Goal: Information Seeking & Learning: Learn about a topic

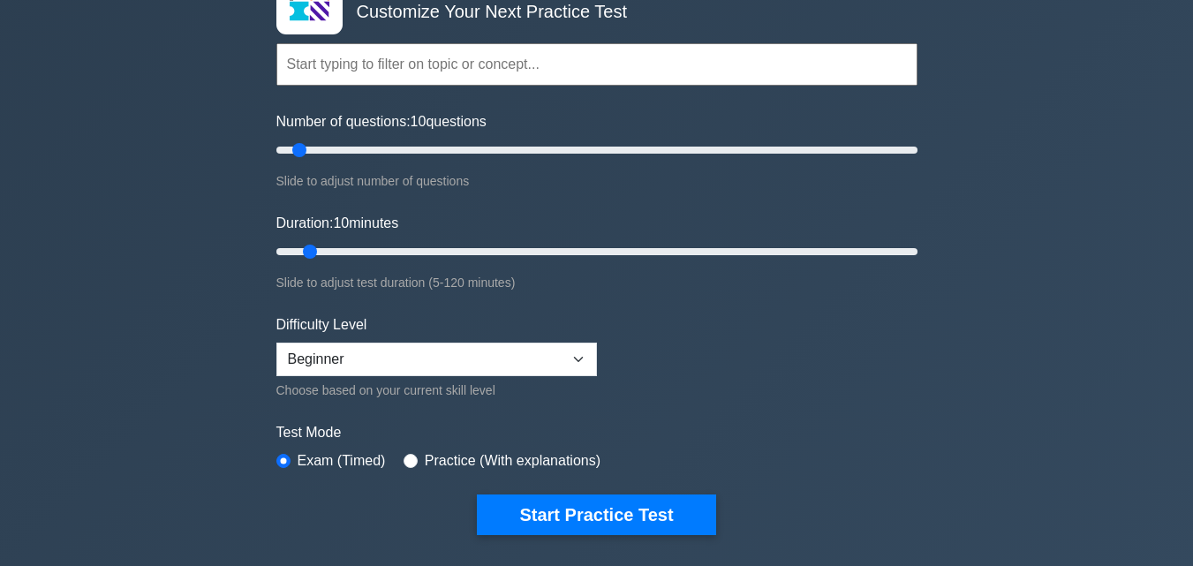
scroll to position [265, 0]
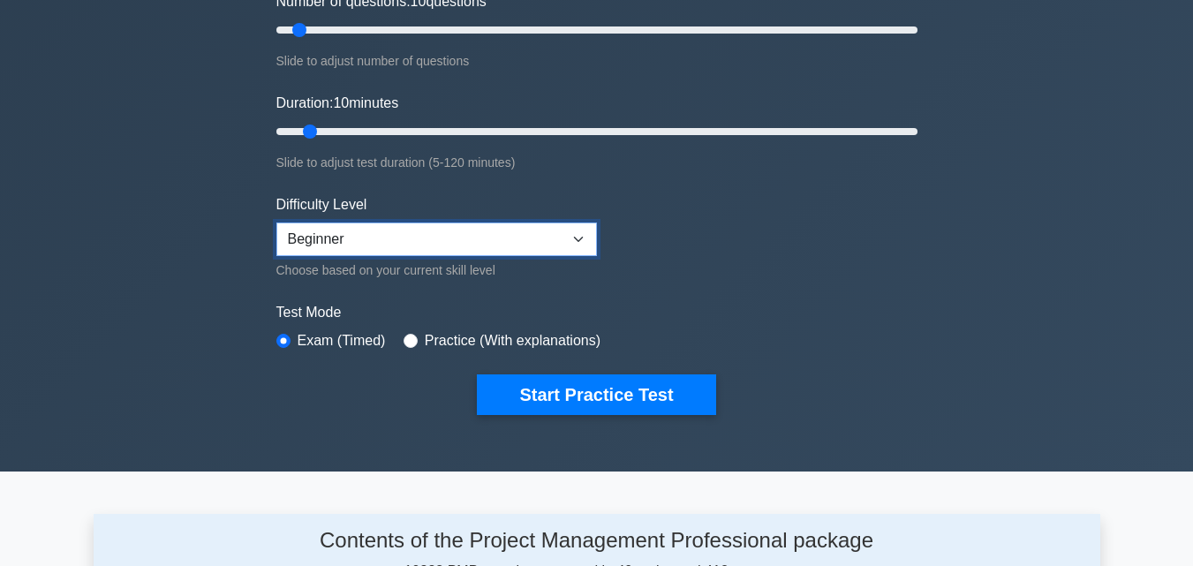
click at [483, 245] on select "Beginner Intermediate Expert" at bounding box center [436, 239] width 320 height 34
select select "expert"
click at [276, 222] on select "Beginner Intermediate Expert" at bounding box center [436, 239] width 320 height 34
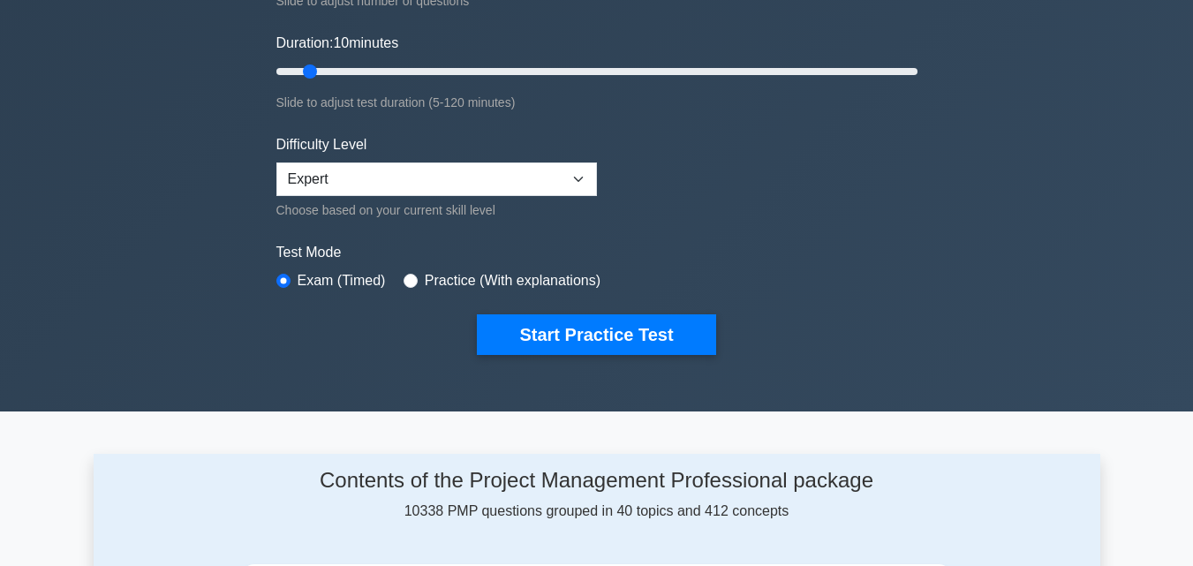
scroll to position [353, 0]
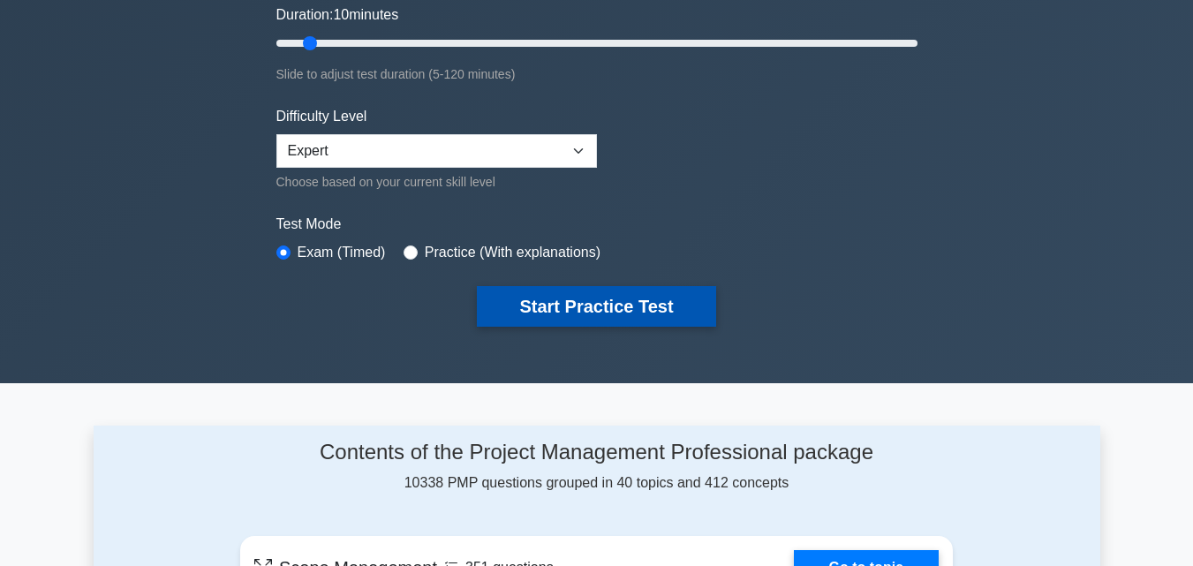
click at [556, 308] on button "Start Practice Test" at bounding box center [596, 306] width 238 height 41
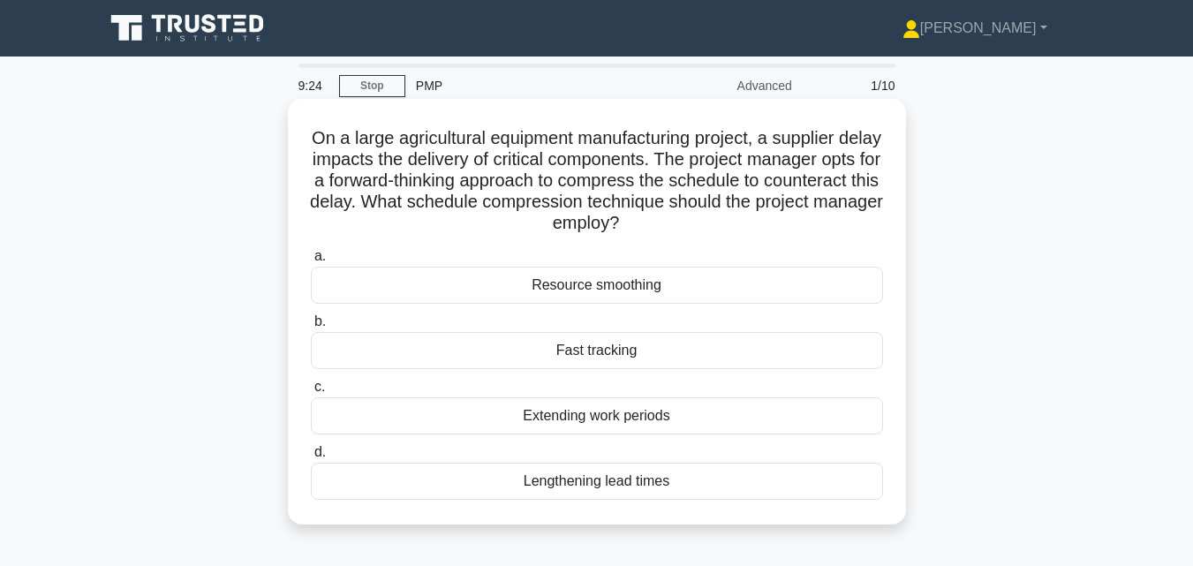
click at [562, 350] on div "Fast tracking" at bounding box center [597, 350] width 572 height 37
click at [311, 328] on input "b. Fast tracking" at bounding box center [311, 321] width 0 height 11
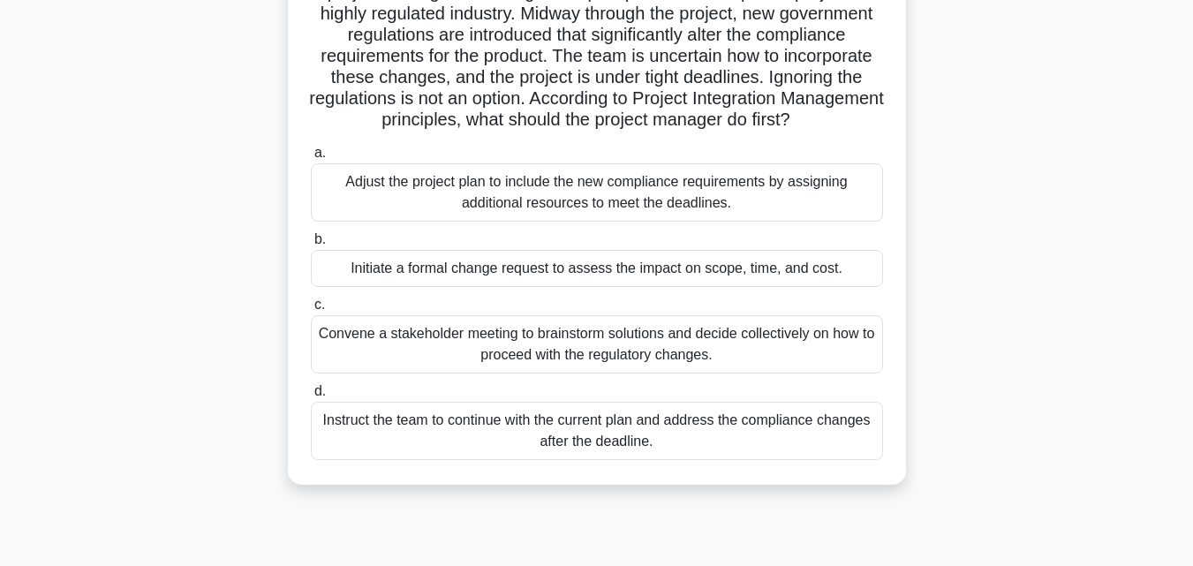
scroll to position [177, 0]
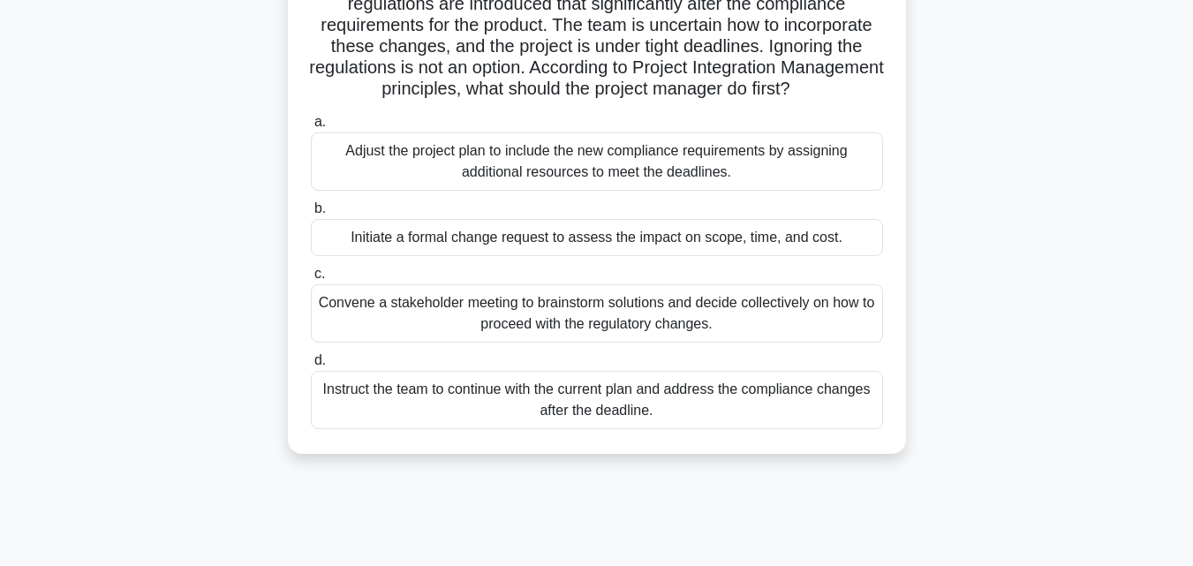
click at [535, 256] on div "Initiate a formal change request to assess the impact on scope, time, and cost." at bounding box center [597, 237] width 572 height 37
click at [311, 215] on input "b. Initiate a formal change request to assess the impact on scope, time, and co…" at bounding box center [311, 208] width 0 height 11
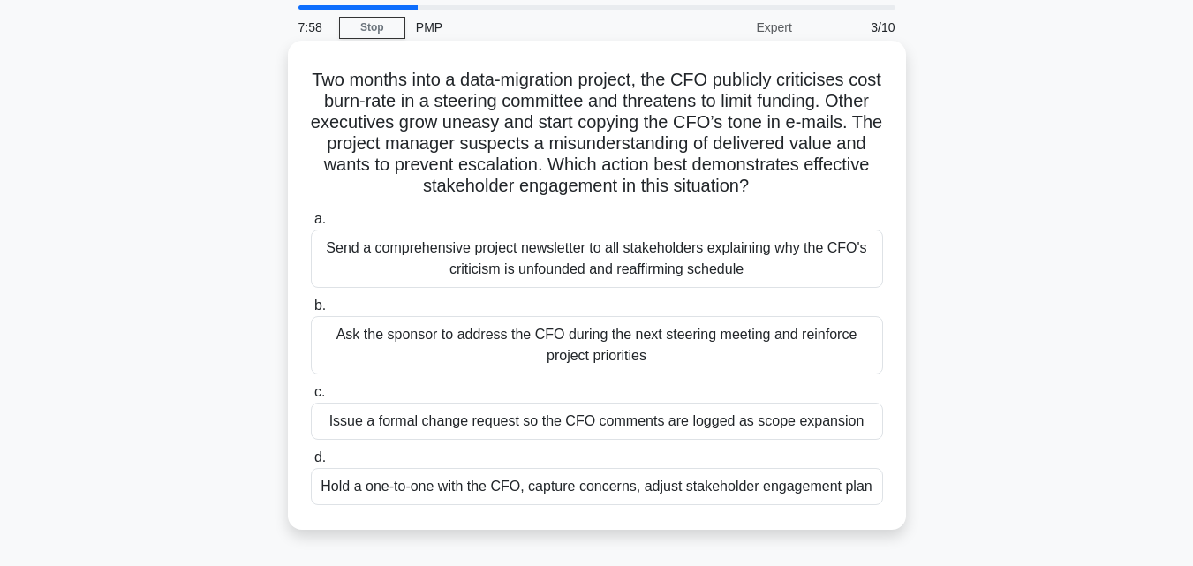
scroll to position [88, 0]
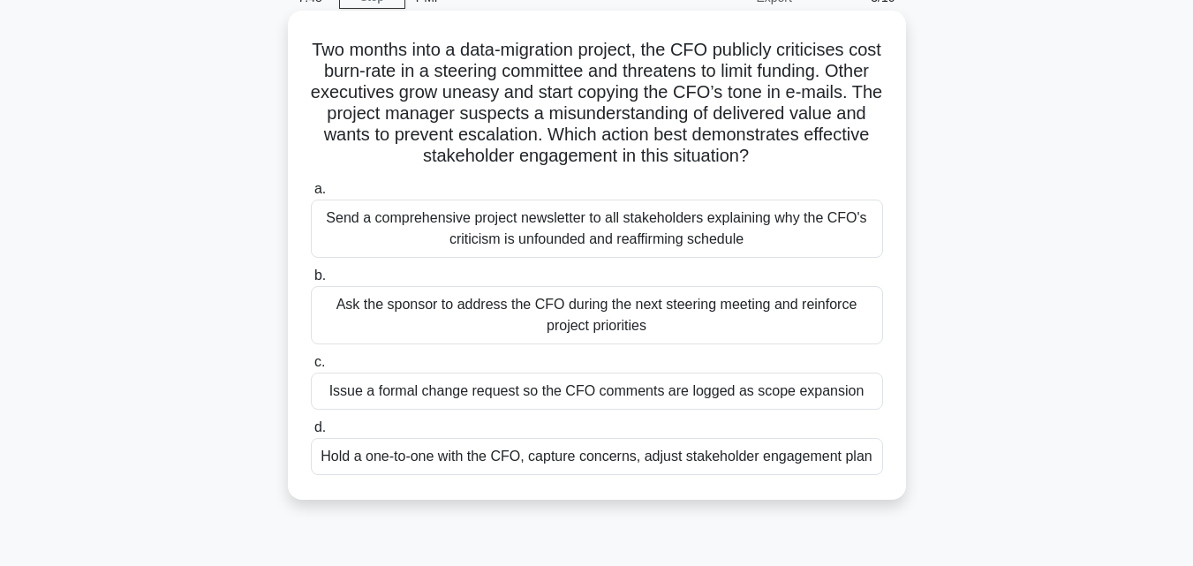
click at [529, 454] on div "Hold a one-to-one with the CFO, capture concerns, adjust stakeholder engagement…" at bounding box center [597, 456] width 572 height 37
click at [311, 433] on input "d. Hold a one-to-one with the CFO, capture concerns, adjust stakeholder engagem…" at bounding box center [311, 427] width 0 height 11
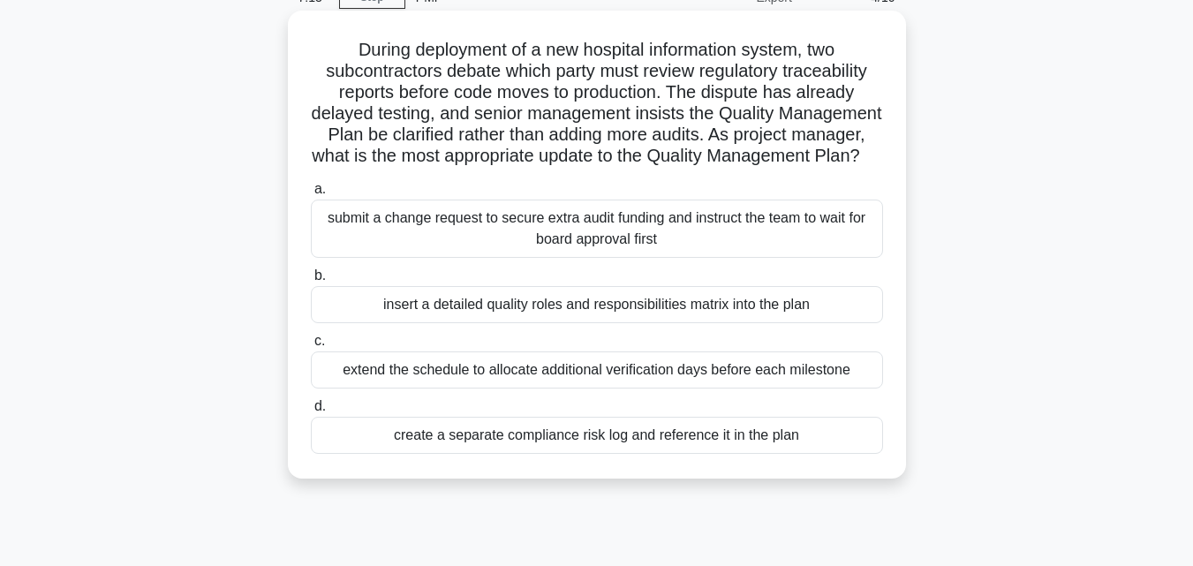
click at [493, 320] on div "insert a detailed quality roles and responsibilities matrix into the plan" at bounding box center [597, 304] width 572 height 37
click at [311, 282] on input "b. insert a detailed quality roles and responsibilities matrix into the plan" at bounding box center [311, 275] width 0 height 11
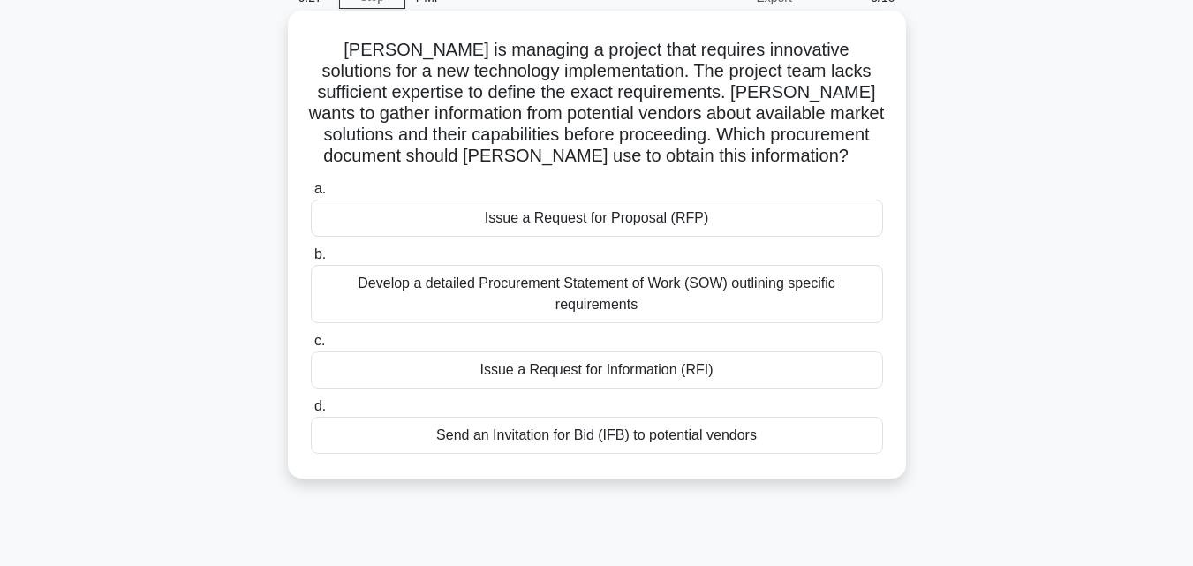
click at [544, 440] on div "Send an Invitation for Bid (IFB) to potential vendors" at bounding box center [597, 435] width 572 height 37
click at [311, 412] on input "d. Send an Invitation for Bid (IFB) to potential vendors" at bounding box center [311, 406] width 0 height 11
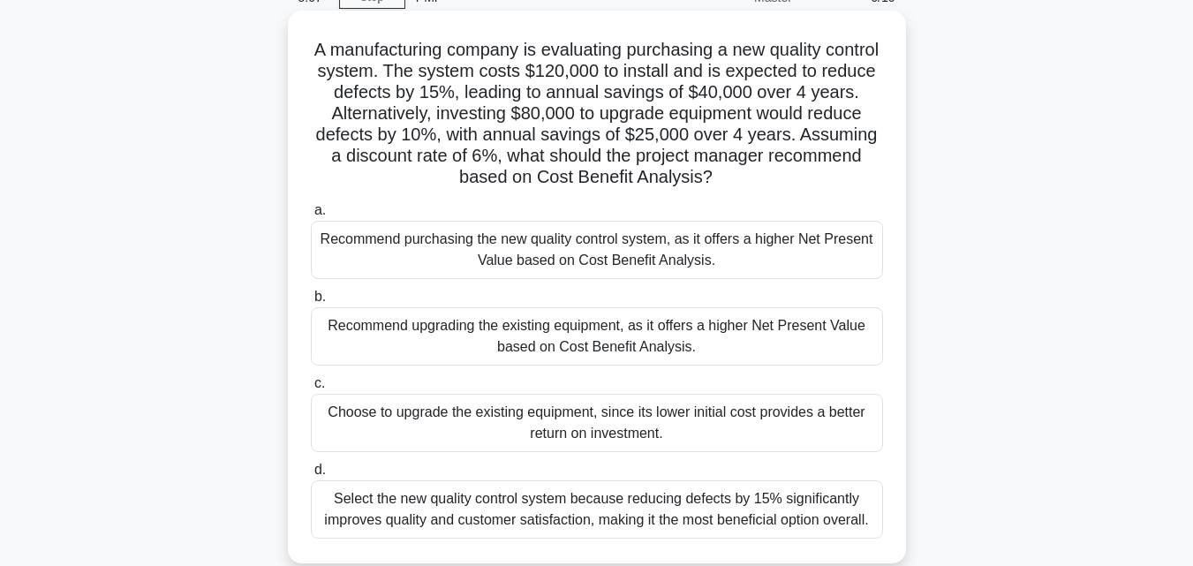
click at [469, 340] on div "Recommend upgrading the existing equipment, as it offers a higher Net Present V…" at bounding box center [597, 336] width 572 height 58
click at [311, 303] on input "b. Recommend upgrading the existing equipment, as it offers a higher Net Presen…" at bounding box center [311, 296] width 0 height 11
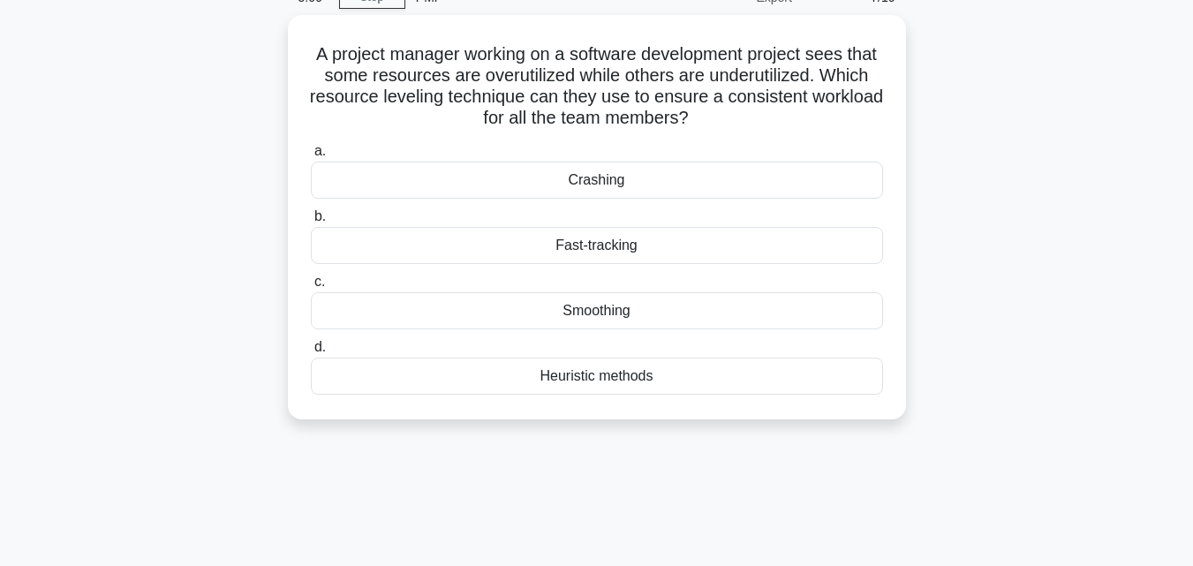
scroll to position [0, 0]
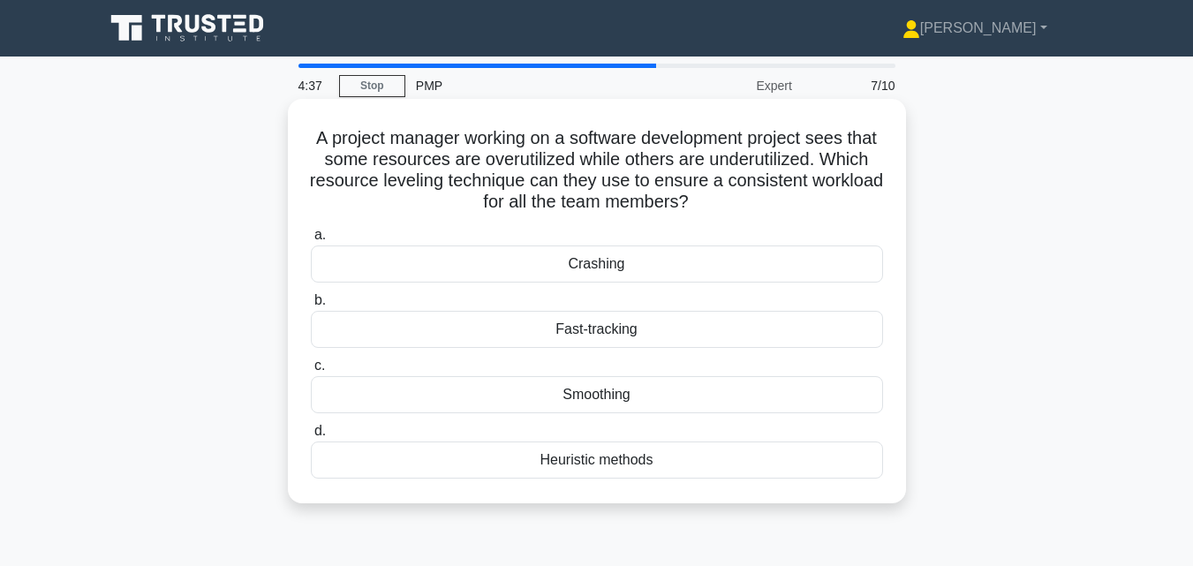
click at [521, 388] on div "Smoothing" at bounding box center [597, 394] width 572 height 37
click at [311, 372] on input "c. Smoothing" at bounding box center [311, 365] width 0 height 11
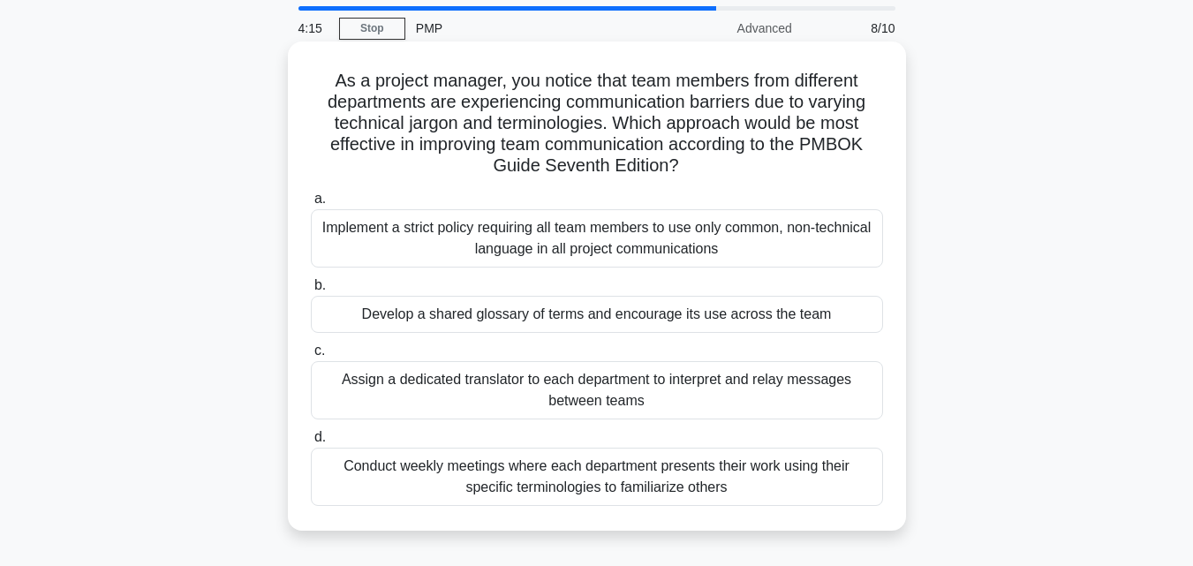
scroll to position [88, 0]
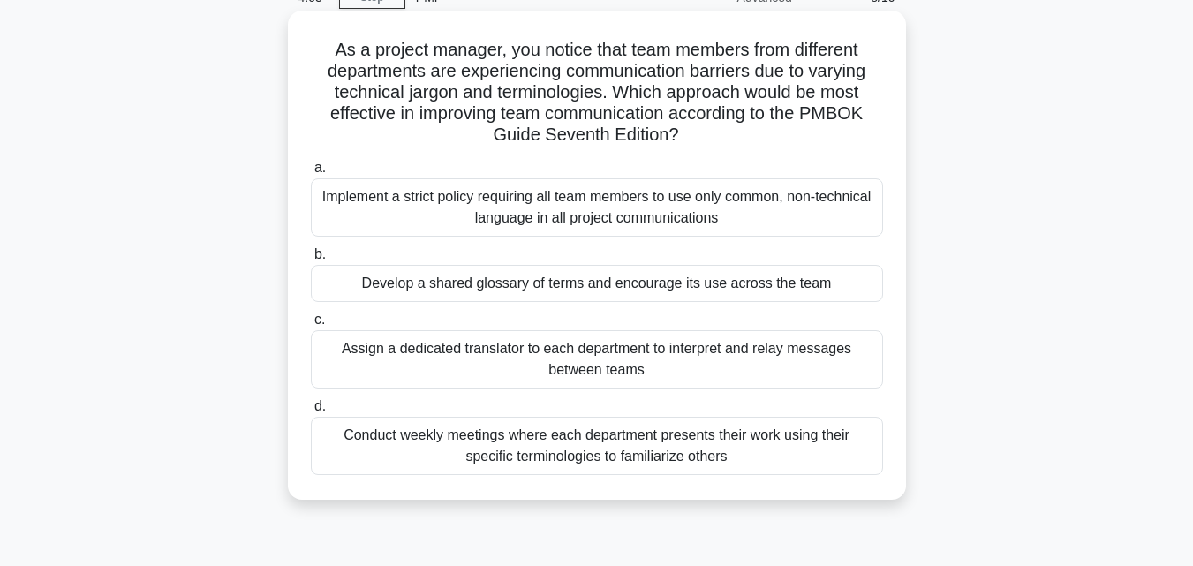
click at [495, 290] on div "Develop a shared glossary of terms and encourage its use across the team" at bounding box center [597, 283] width 572 height 37
click at [311, 260] on input "b. Develop a shared glossary of terms and encourage its use across the team" at bounding box center [311, 254] width 0 height 11
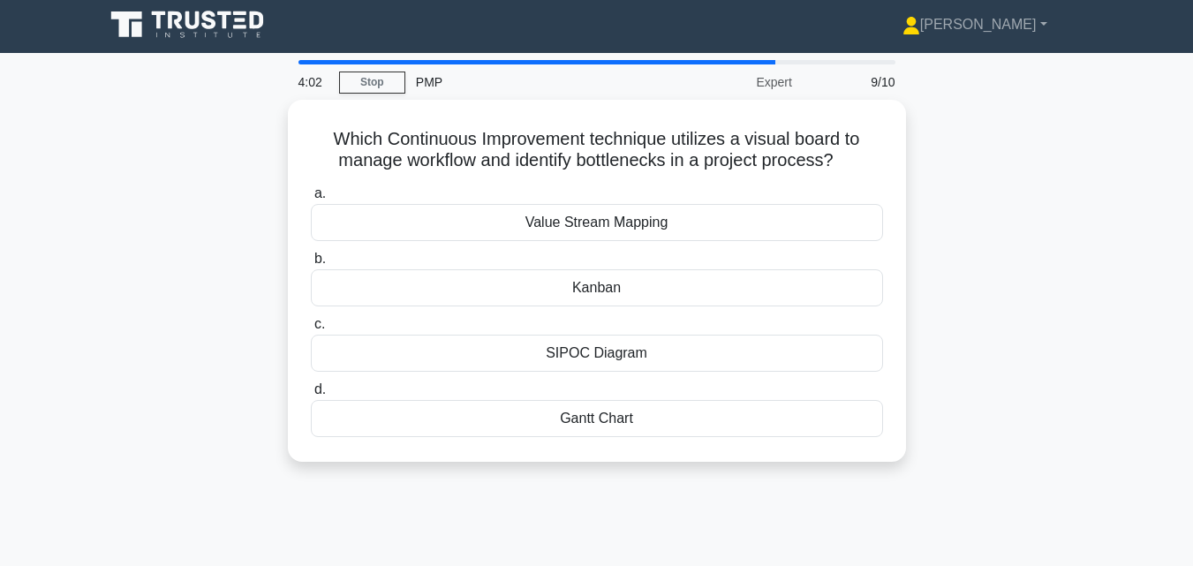
scroll to position [0, 0]
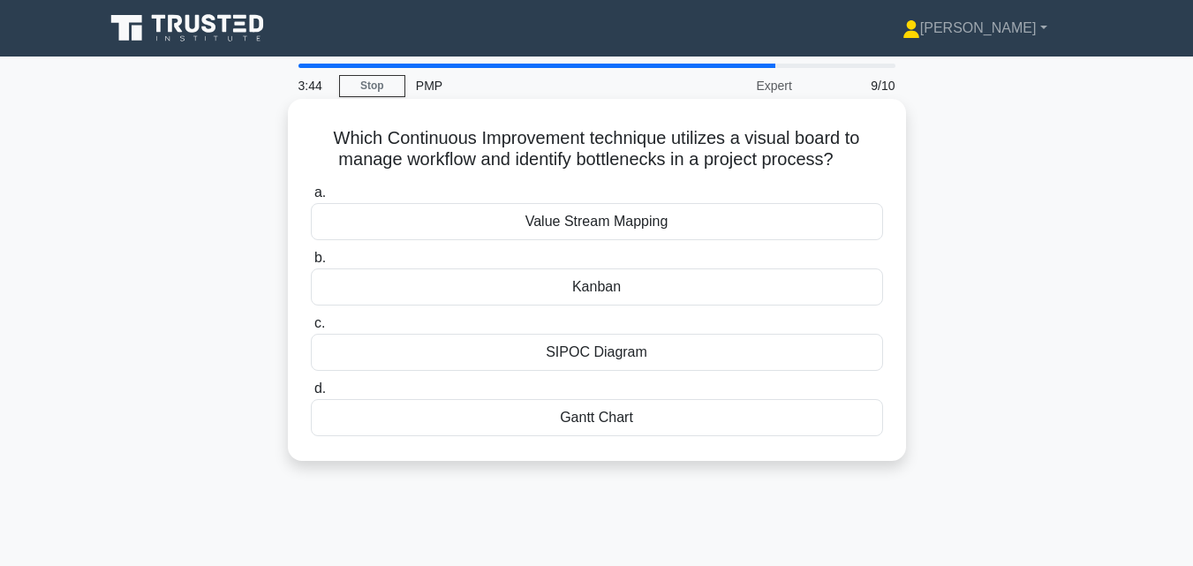
click at [488, 293] on div "Kanban" at bounding box center [597, 286] width 572 height 37
click at [311, 264] on input "b. Kanban" at bounding box center [311, 257] width 0 height 11
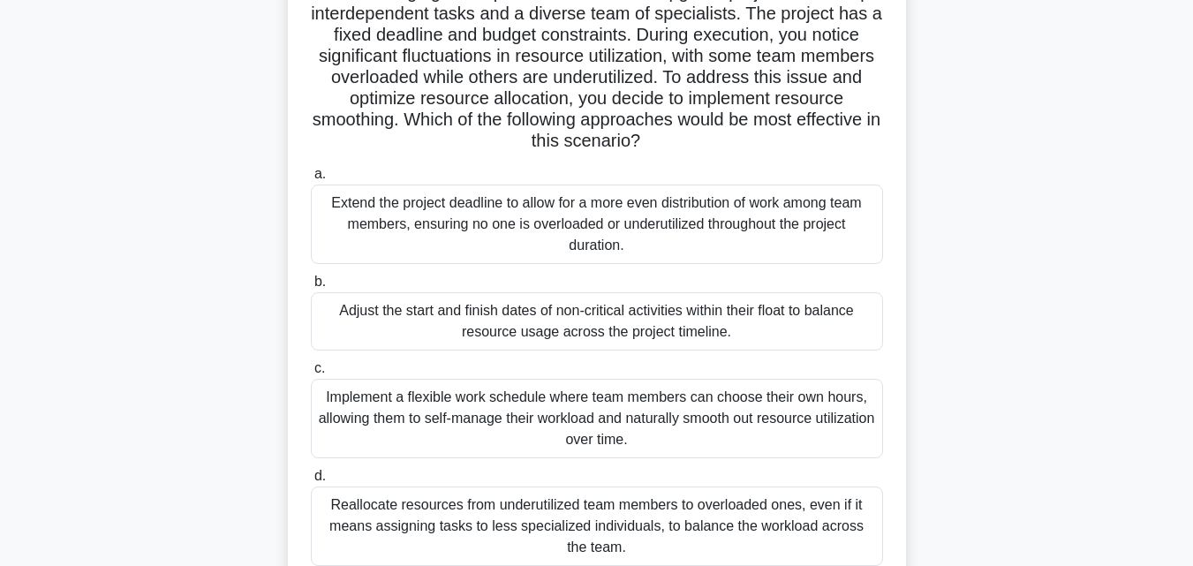
scroll to position [177, 0]
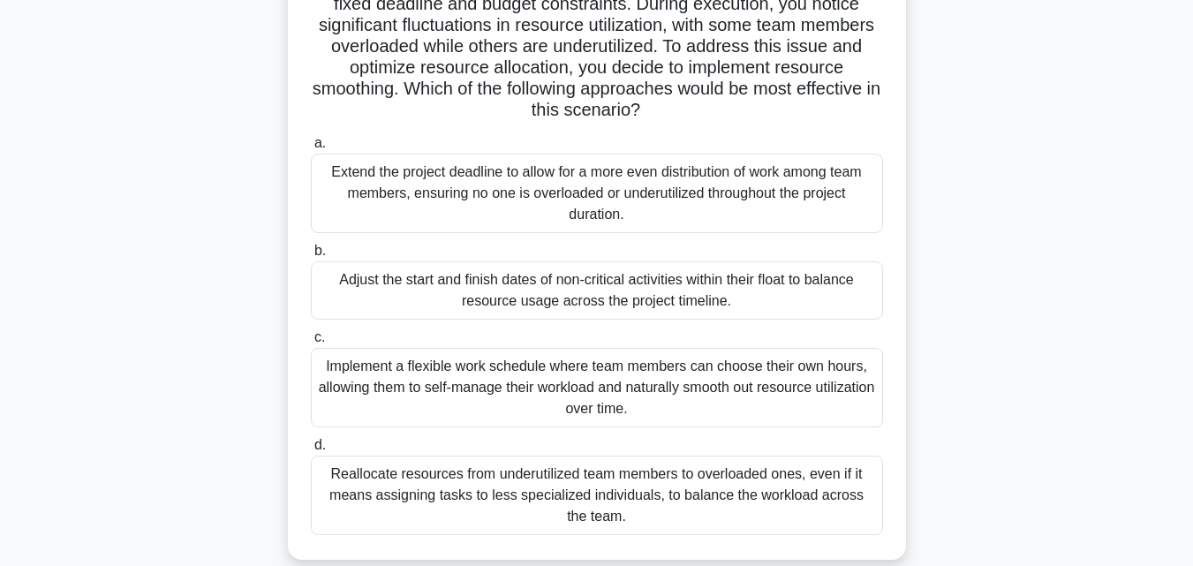
click at [519, 494] on div "Reallocate resources from underutilized team members to overloaded ones, even i…" at bounding box center [597, 495] width 572 height 79
click at [311, 451] on input "d. Reallocate resources from underutilized team members to overloaded ones, eve…" at bounding box center [311, 445] width 0 height 11
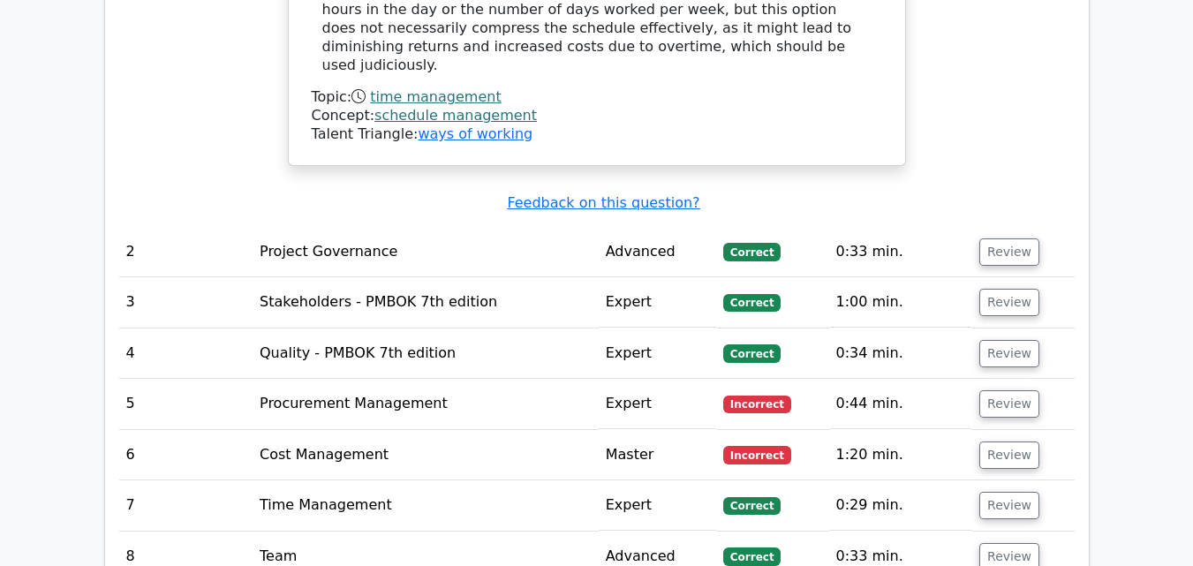
scroll to position [1942, 0]
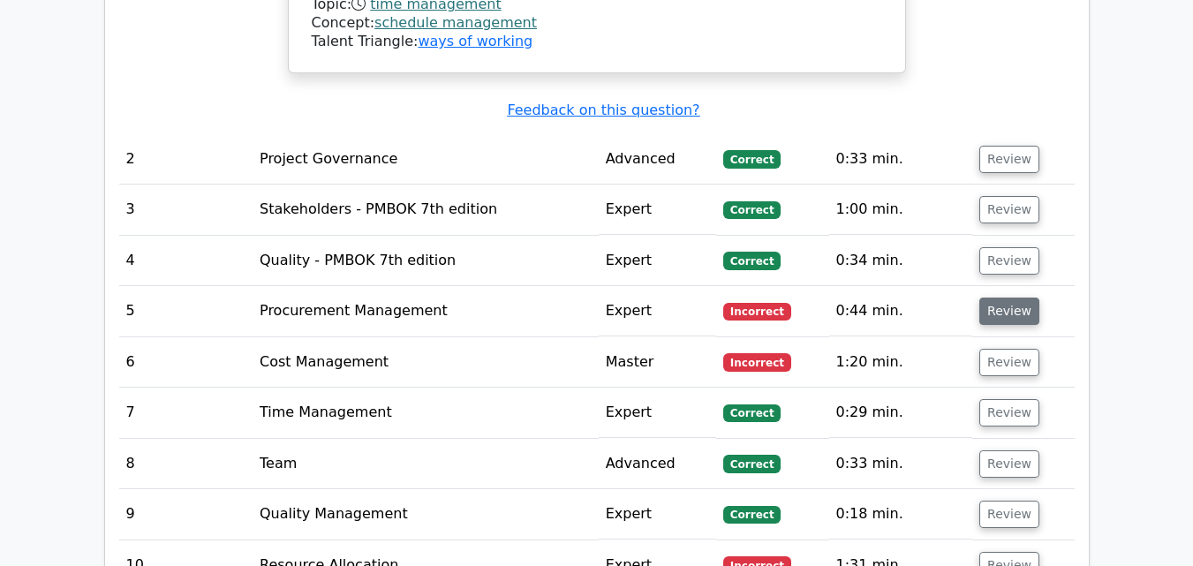
click at [994, 298] on button "Review" at bounding box center [1009, 311] width 60 height 27
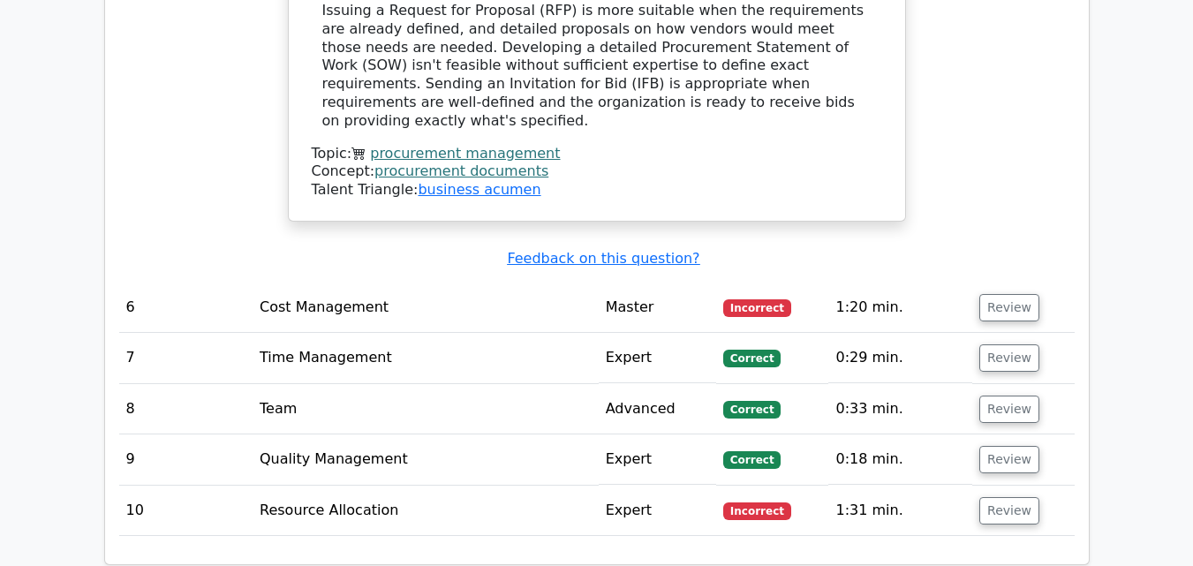
scroll to position [2913, 0]
click at [990, 293] on button "Review" at bounding box center [1009, 306] width 60 height 27
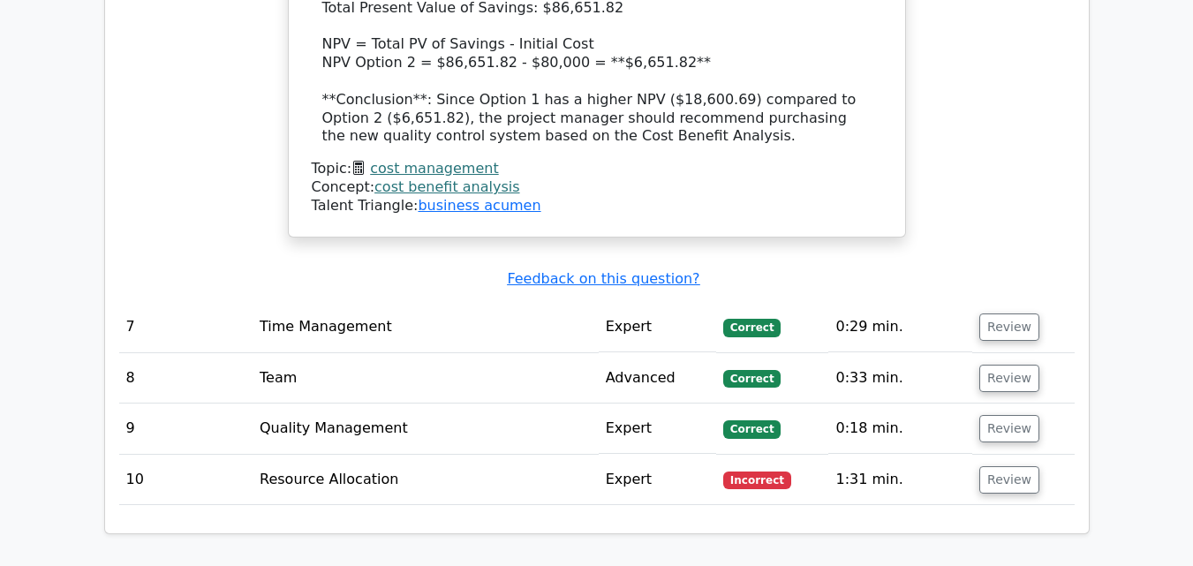
scroll to position [4414, 0]
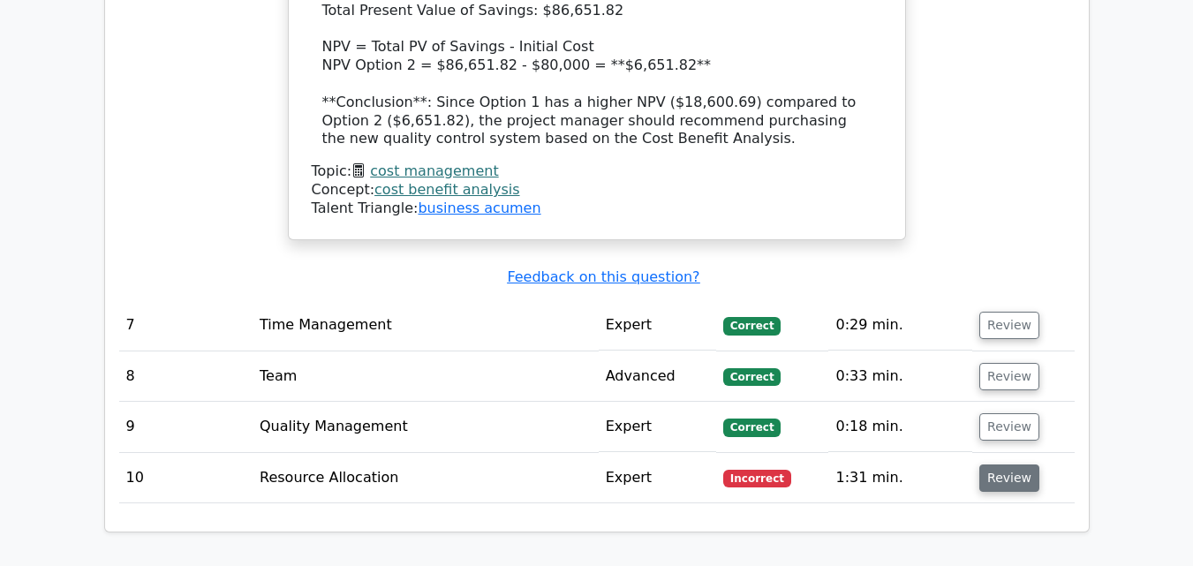
click at [979, 464] on button "Review" at bounding box center [1009, 477] width 60 height 27
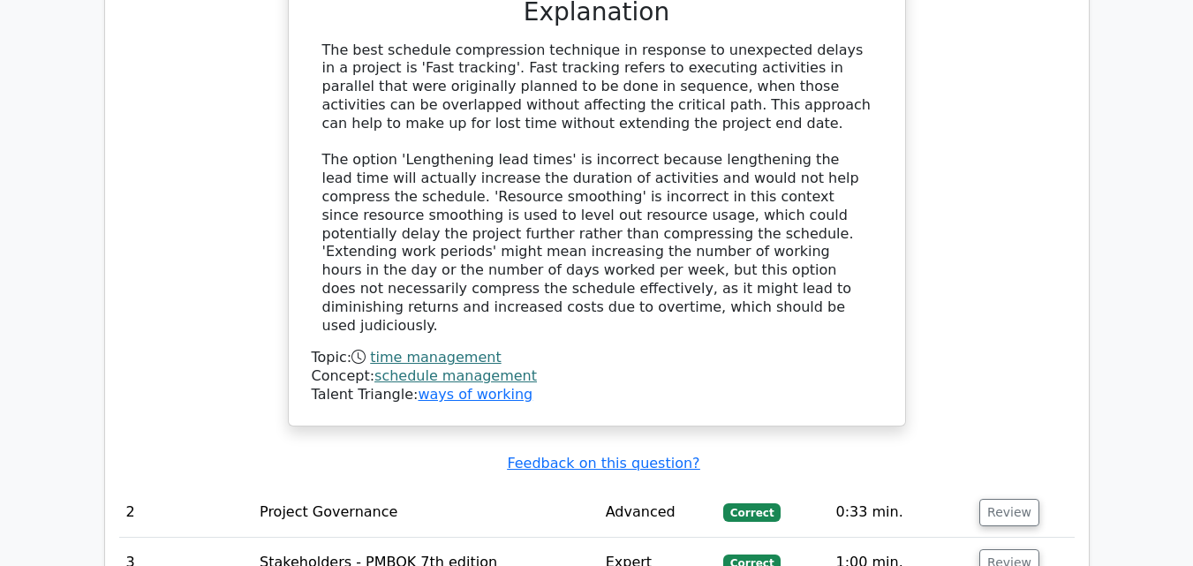
scroll to position [1059, 0]
